Goal: Transaction & Acquisition: Purchase product/service

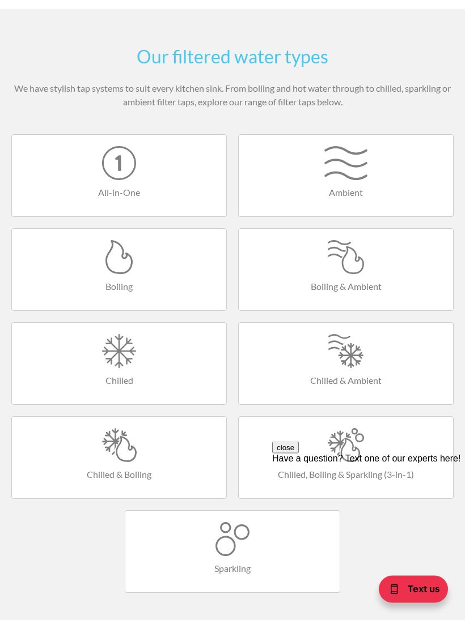
scroll to position [459, 0]
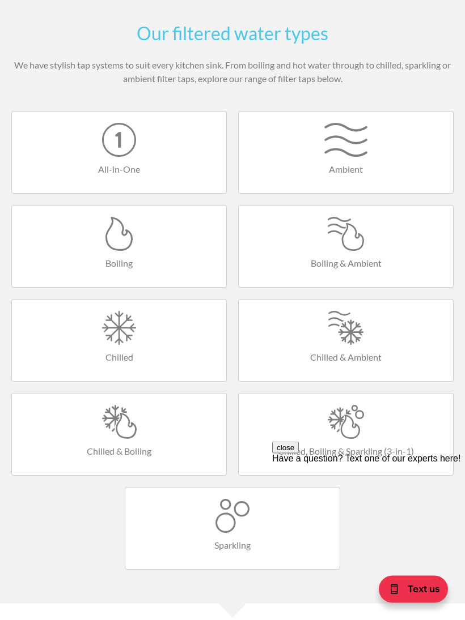
click at [372, 366] on link "Chilled & Ambient" at bounding box center [345, 341] width 215 height 83
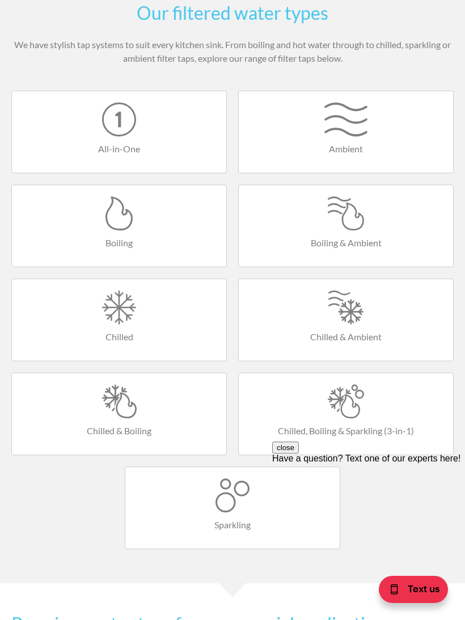
click at [389, 245] on h4 "Boiling & Ambient" at bounding box center [345, 243] width 191 height 14
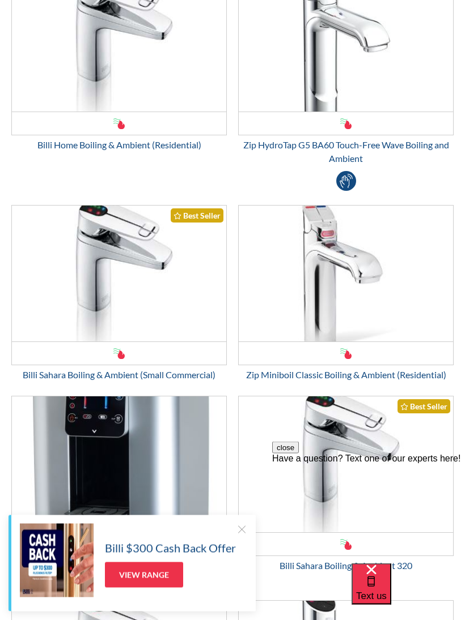
scroll to position [282, 0]
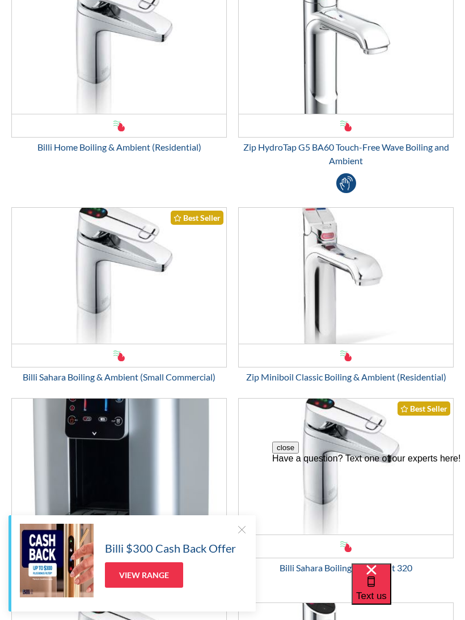
click at [392, 286] on img "Email Form 3" at bounding box center [346, 276] width 214 height 136
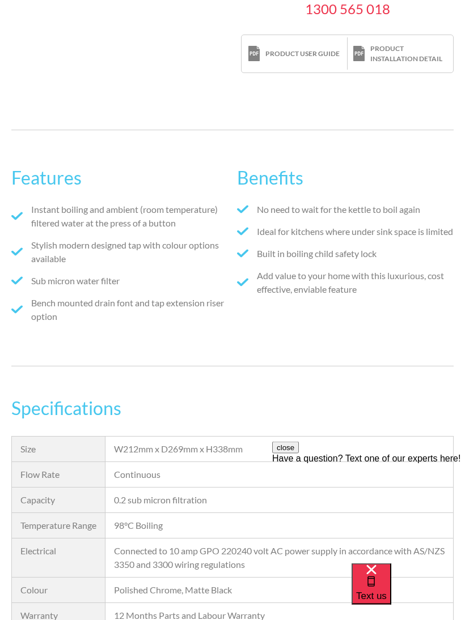
scroll to position [568, 0]
